Goal: Task Accomplishment & Management: Manage account settings

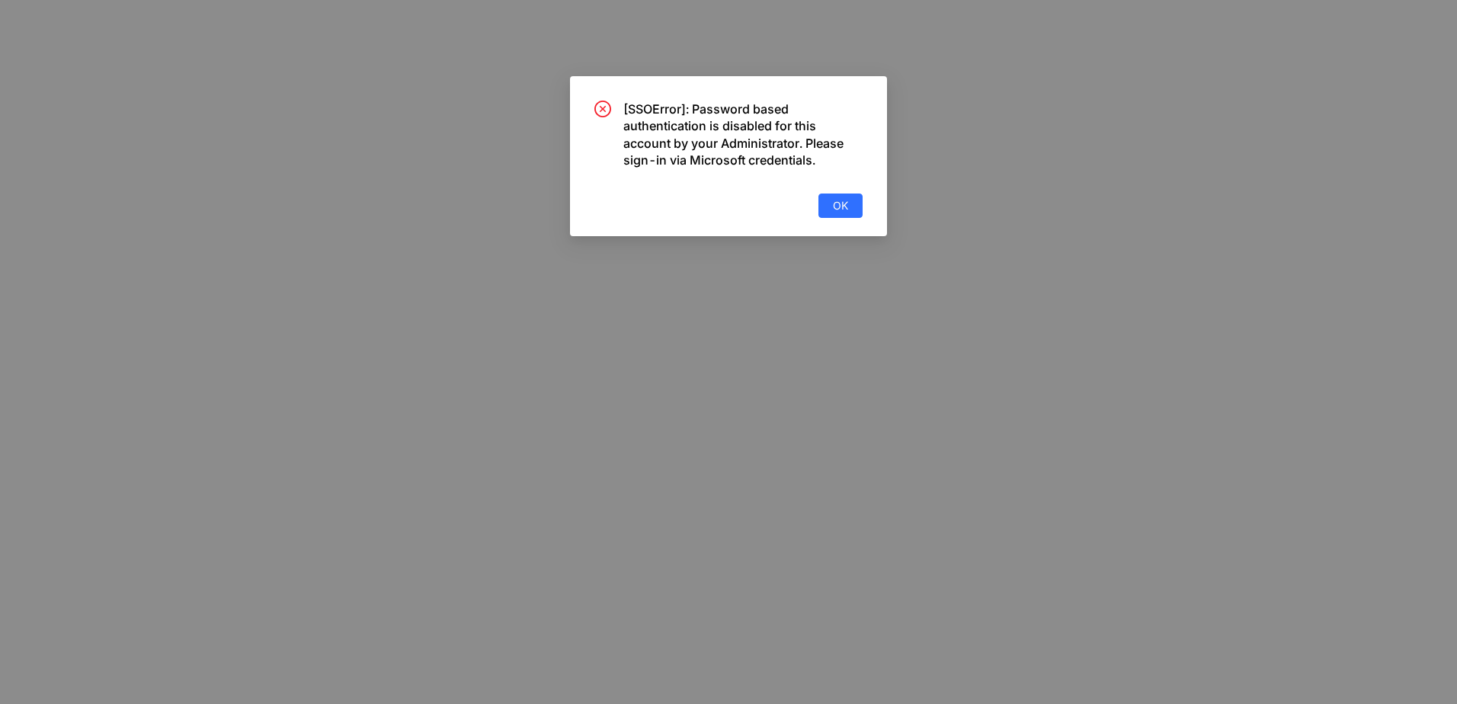
click at [856, 221] on body "× [SSOError]: Password based authentication is disabled for this account by you…" at bounding box center [728, 352] width 1457 height 704
click at [850, 208] on button "OK" at bounding box center [840, 206] width 44 height 24
